Goal: Use online tool/utility: Utilize a website feature to perform a specific function

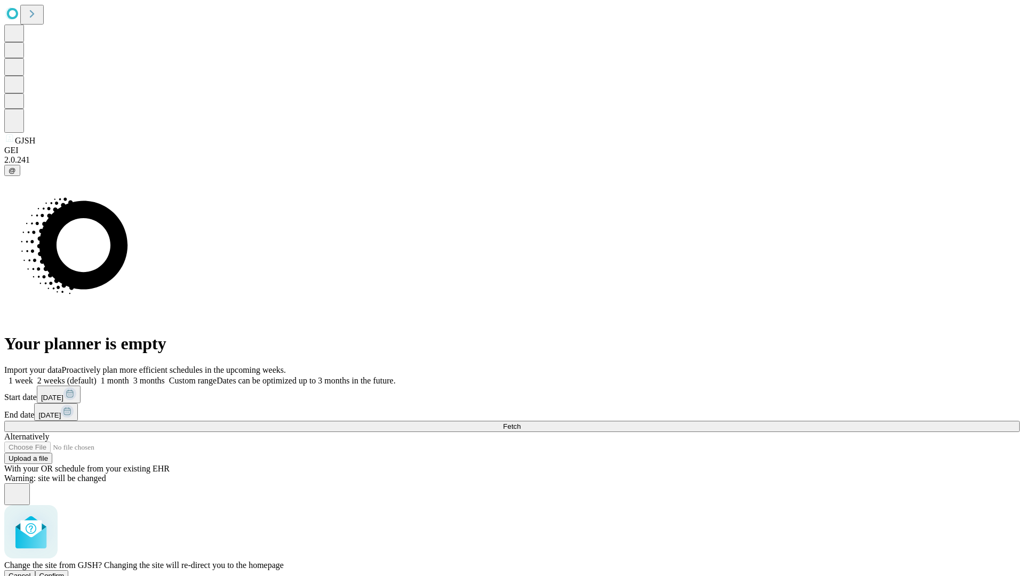
click at [65, 572] on span "Confirm" at bounding box center [51, 576] width 25 height 8
click at [33, 376] on label "1 week" at bounding box center [18, 380] width 29 height 9
click at [520, 422] on span "Fetch" at bounding box center [512, 426] width 18 height 8
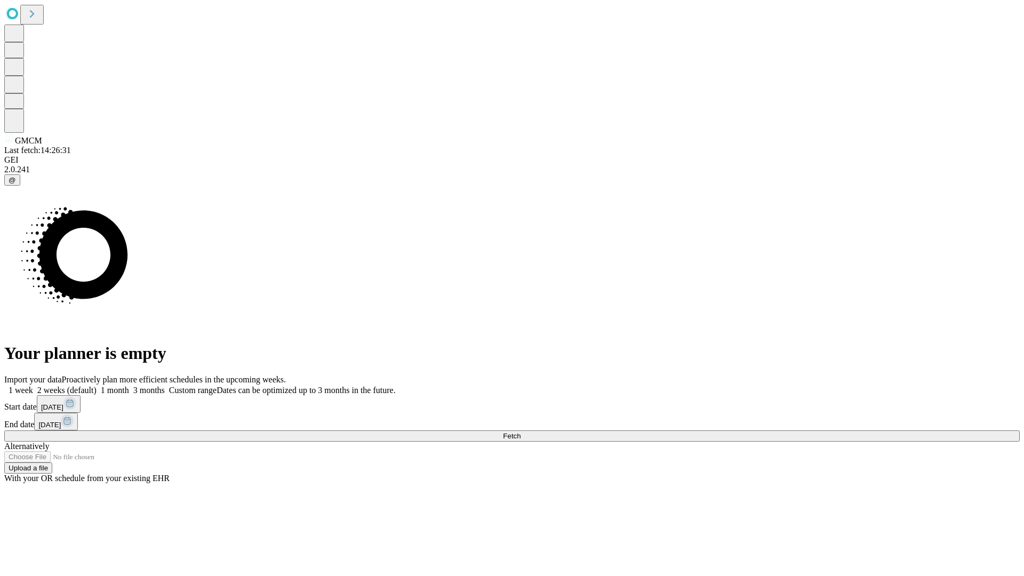
click at [33, 385] on label "1 week" at bounding box center [18, 389] width 29 height 9
click at [520, 432] on span "Fetch" at bounding box center [512, 436] width 18 height 8
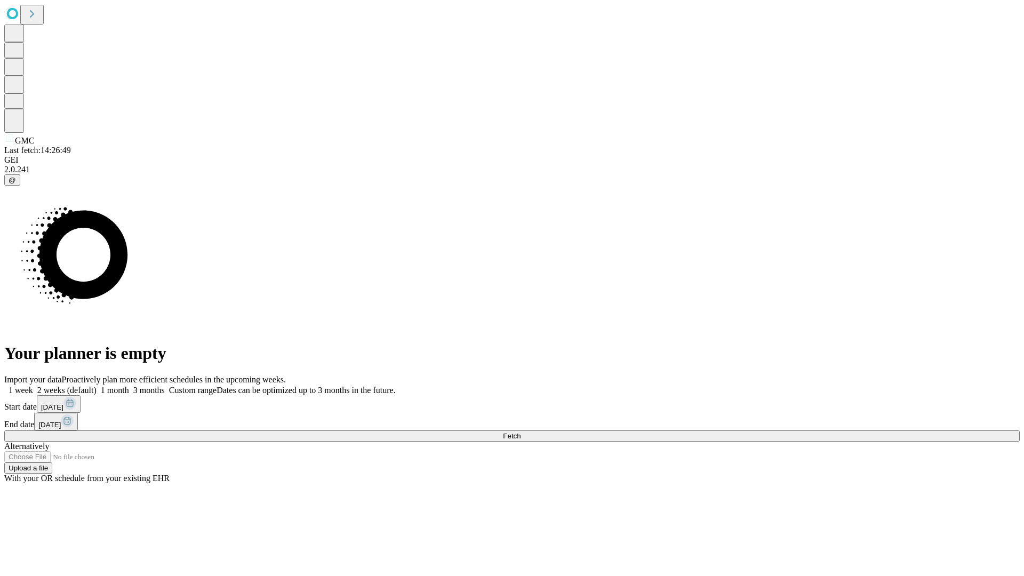
click at [33, 385] on label "1 week" at bounding box center [18, 389] width 29 height 9
click at [520, 432] on span "Fetch" at bounding box center [512, 436] width 18 height 8
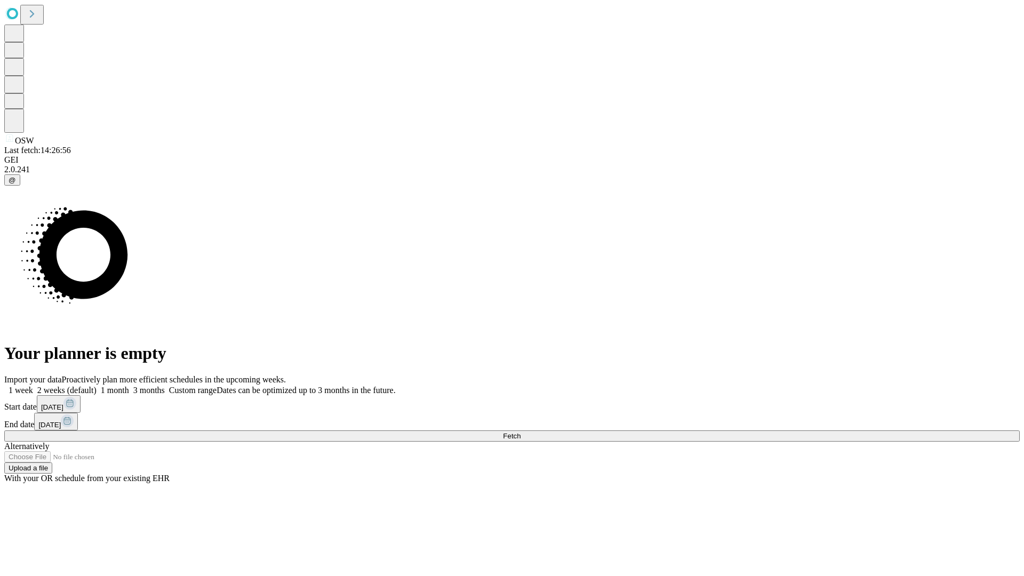
click at [33, 385] on label "1 week" at bounding box center [18, 389] width 29 height 9
click at [520, 432] on span "Fetch" at bounding box center [512, 436] width 18 height 8
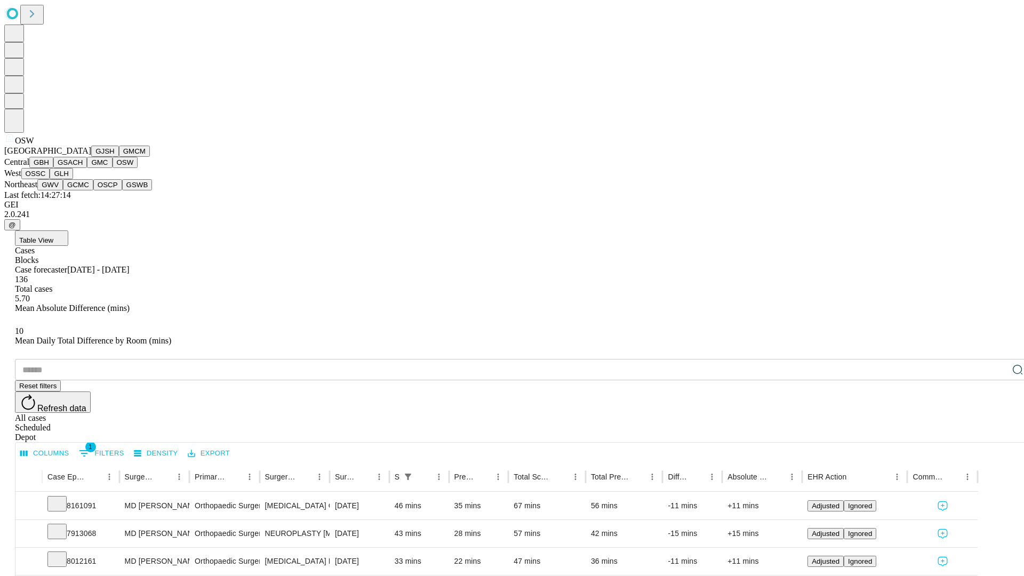
click at [50, 179] on button "OSSC" at bounding box center [35, 173] width 29 height 11
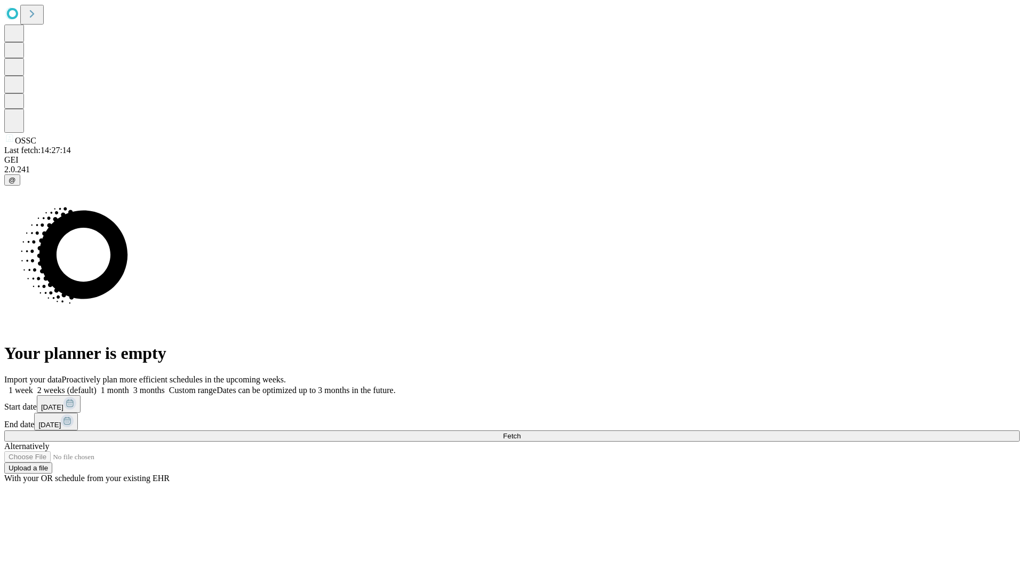
click at [33, 385] on label "1 week" at bounding box center [18, 389] width 29 height 9
click at [520, 432] on span "Fetch" at bounding box center [512, 436] width 18 height 8
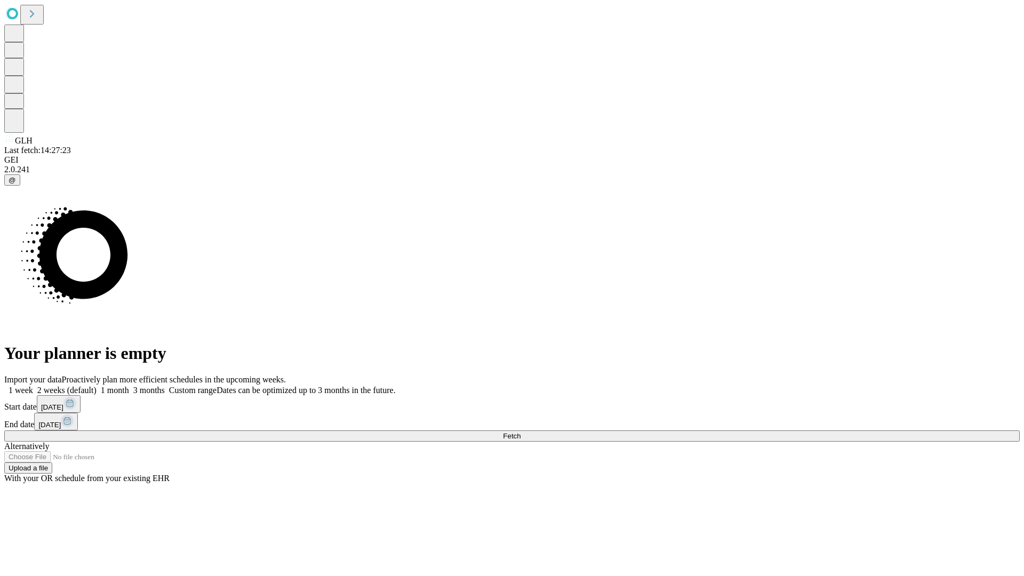
click at [33, 385] on label "1 week" at bounding box center [18, 389] width 29 height 9
click at [520, 432] on span "Fetch" at bounding box center [512, 436] width 18 height 8
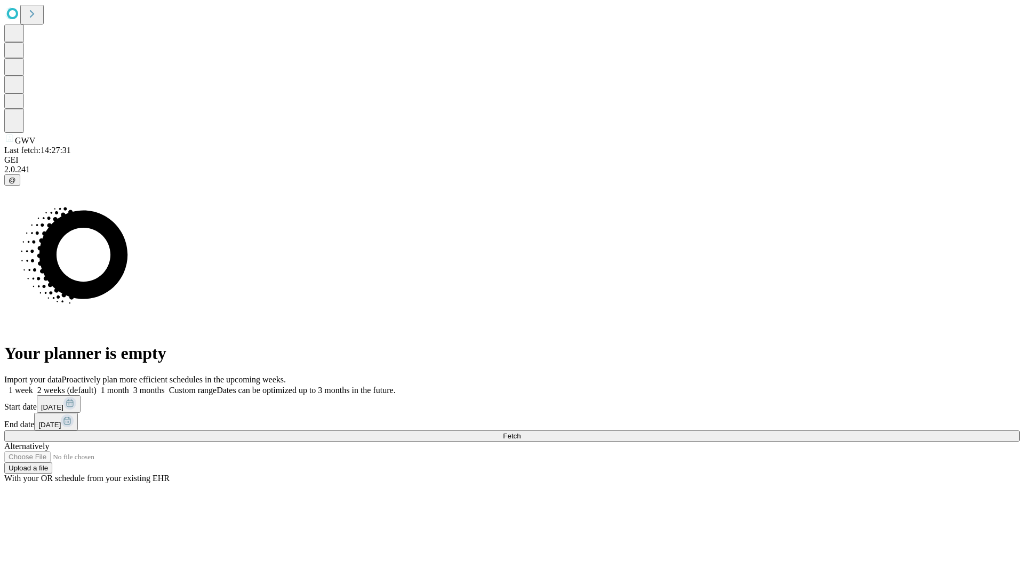
click at [520, 432] on span "Fetch" at bounding box center [512, 436] width 18 height 8
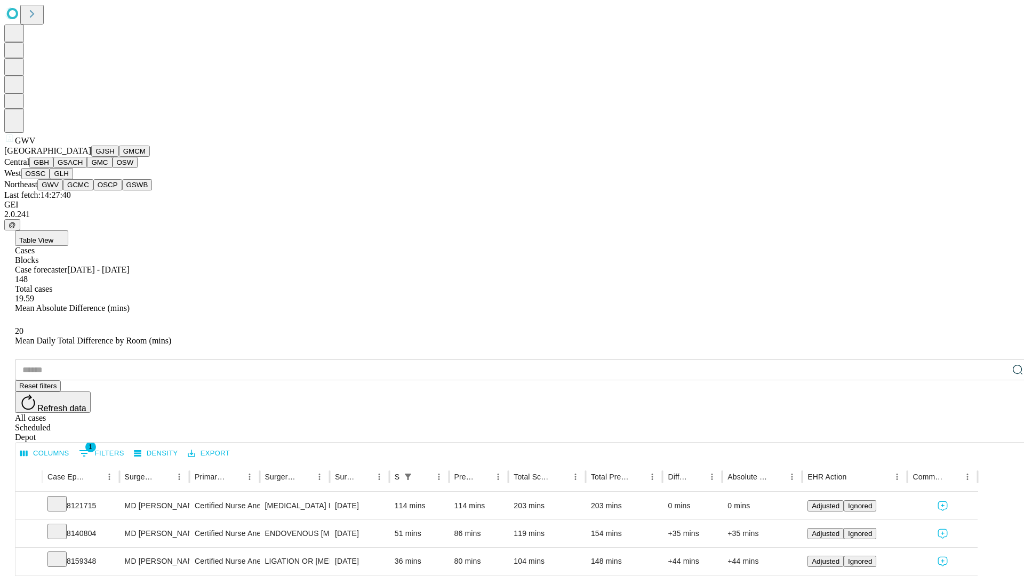
click at [83, 190] on button "GCMC" at bounding box center [78, 184] width 30 height 11
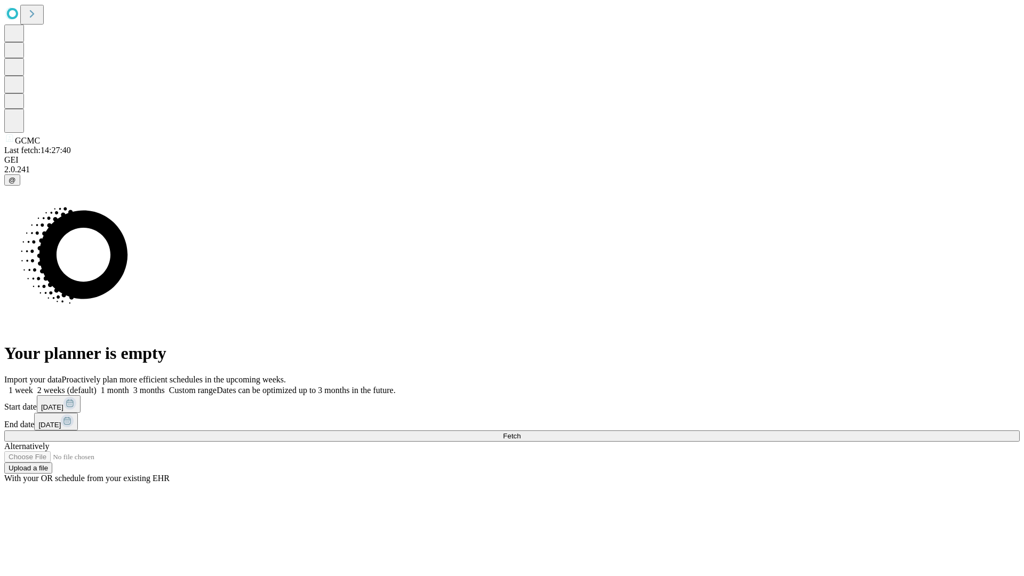
click at [33, 385] on label "1 week" at bounding box center [18, 389] width 29 height 9
click at [520, 432] on span "Fetch" at bounding box center [512, 436] width 18 height 8
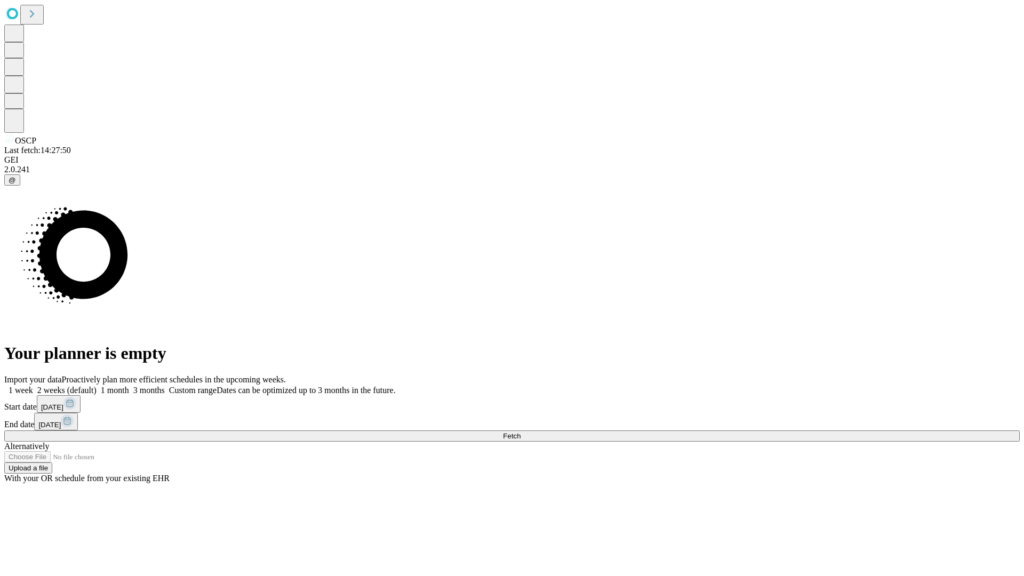
click at [33, 385] on label "1 week" at bounding box center [18, 389] width 29 height 9
click at [520, 432] on span "Fetch" at bounding box center [512, 436] width 18 height 8
